Goal: Navigation & Orientation: Find specific page/section

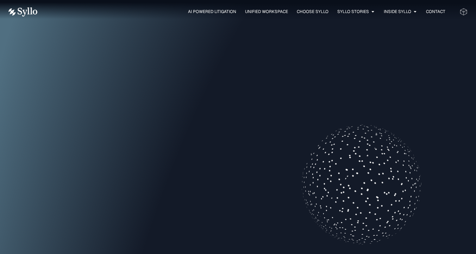
scroll to position [227, 0]
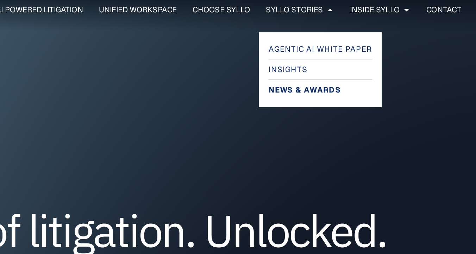
click at [361, 64] on span "News & Awards" at bounding box center [359, 63] width 40 height 8
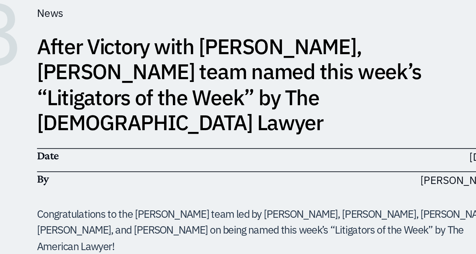
scroll to position [352, 0]
